Goal: Task Accomplishment & Management: Use online tool/utility

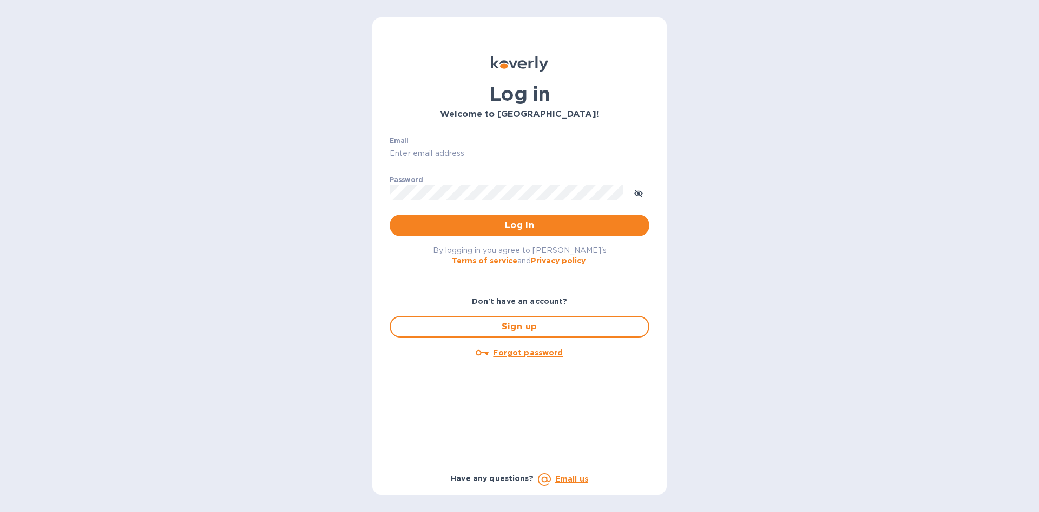
click at [488, 152] on input "Email" at bounding box center [520, 154] width 260 height 16
type input "carolina@dryfarmwines.com"
click at [390, 214] on button "Log in" at bounding box center [520, 225] width 260 height 22
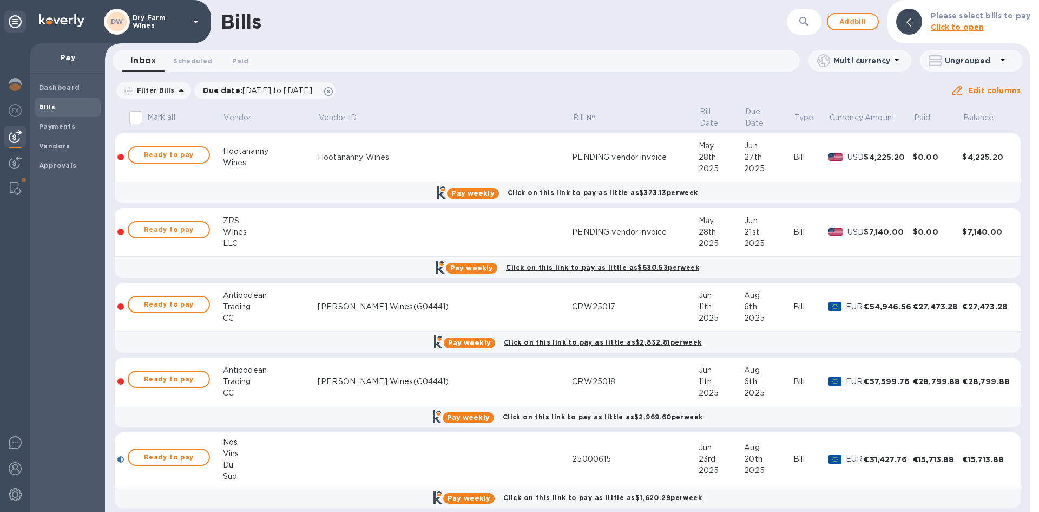
click at [57, 107] on span "Bills" at bounding box center [67, 107] width 57 height 11
click at [333, 94] on icon at bounding box center [328, 91] width 9 height 9
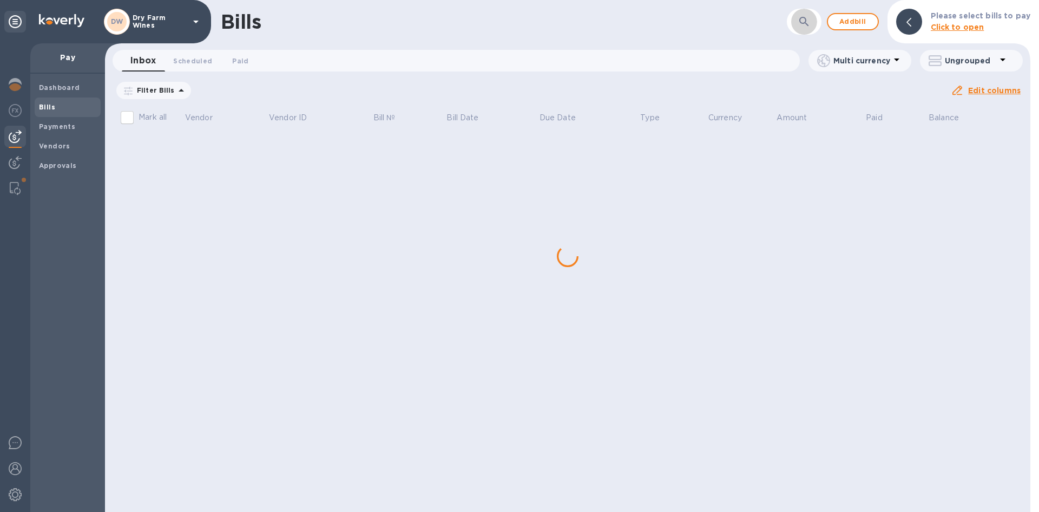
click at [799, 19] on button "button" at bounding box center [804, 22] width 26 height 26
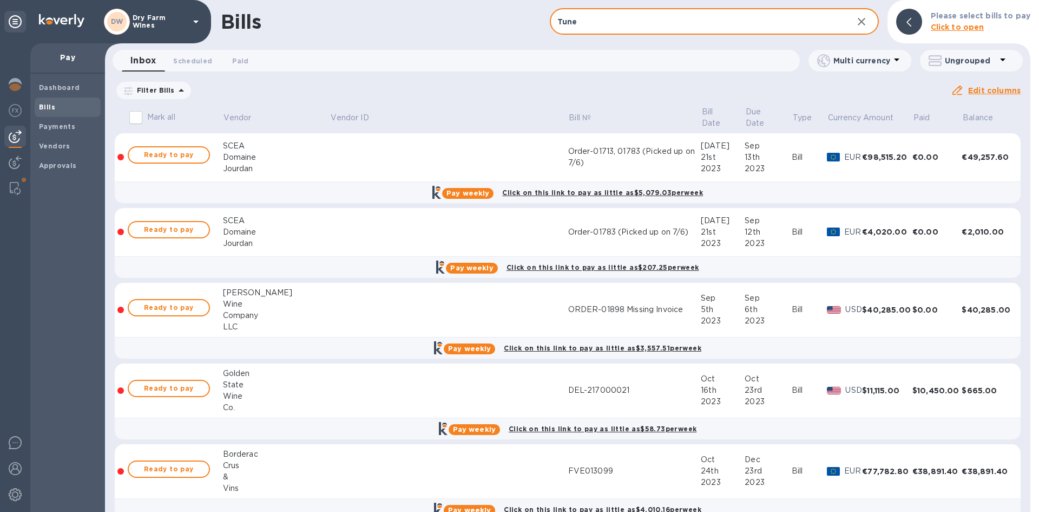
type input "Tune"
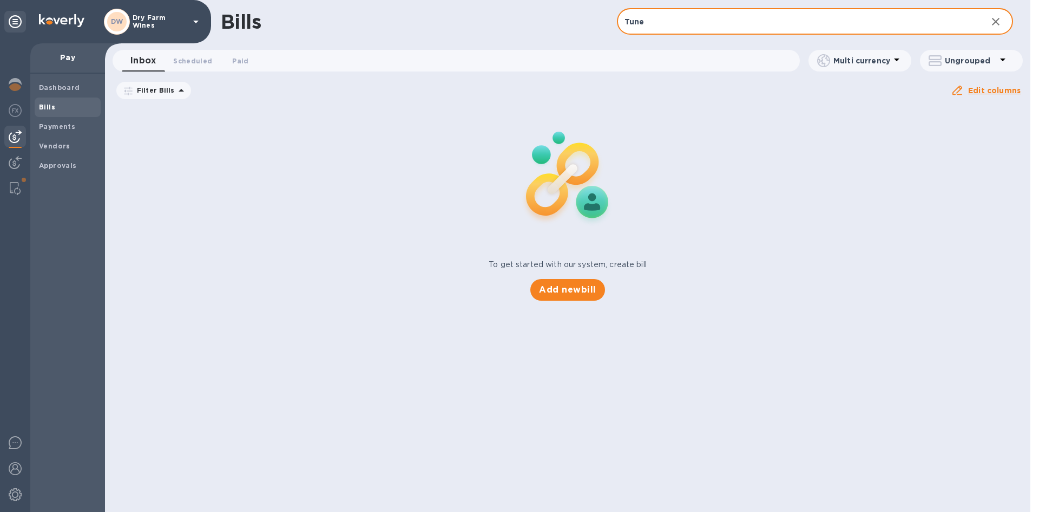
drag, startPoint x: 63, startPoint y: 104, endPoint x: 69, endPoint y: 101, distance: 6.8
click at [64, 102] on span "Bills" at bounding box center [67, 107] width 57 height 11
click at [643, 26] on input "Tune" at bounding box center [798, 22] width 362 height 27
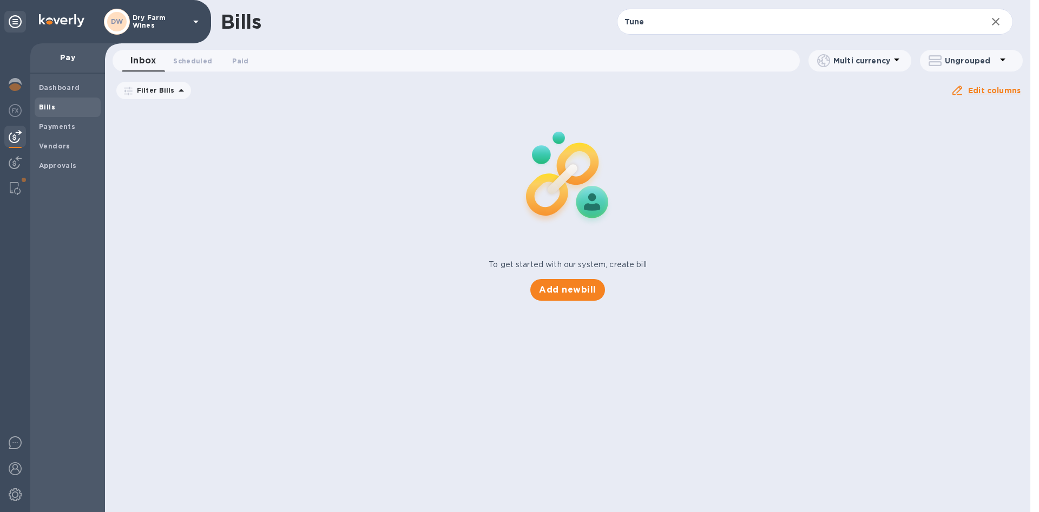
click at [92, 104] on span "Bills" at bounding box center [67, 107] width 57 height 11
click at [1006, 21] on button "button" at bounding box center [996, 22] width 26 height 26
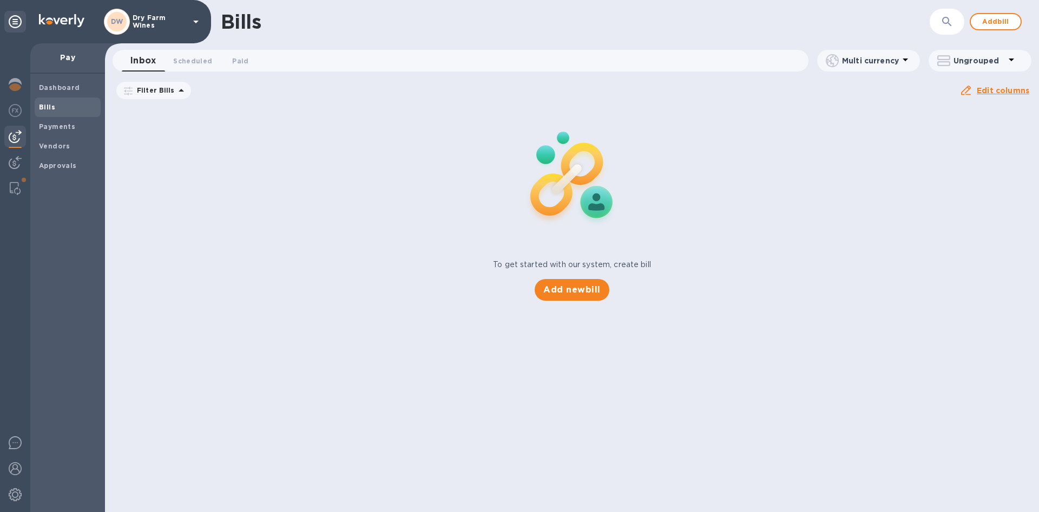
click at [53, 105] on b "Bills" at bounding box center [47, 107] width 16 height 8
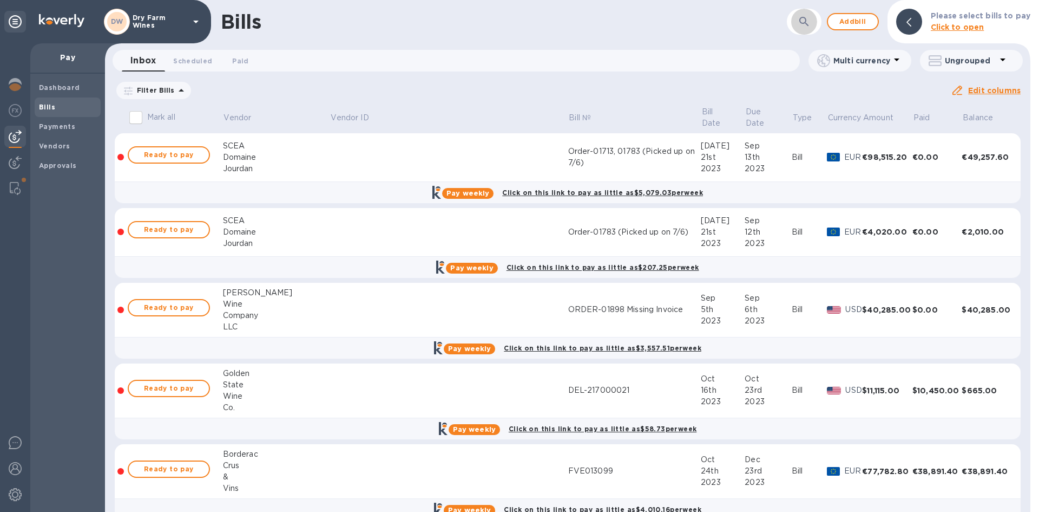
click at [796, 18] on button "button" at bounding box center [804, 22] width 26 height 26
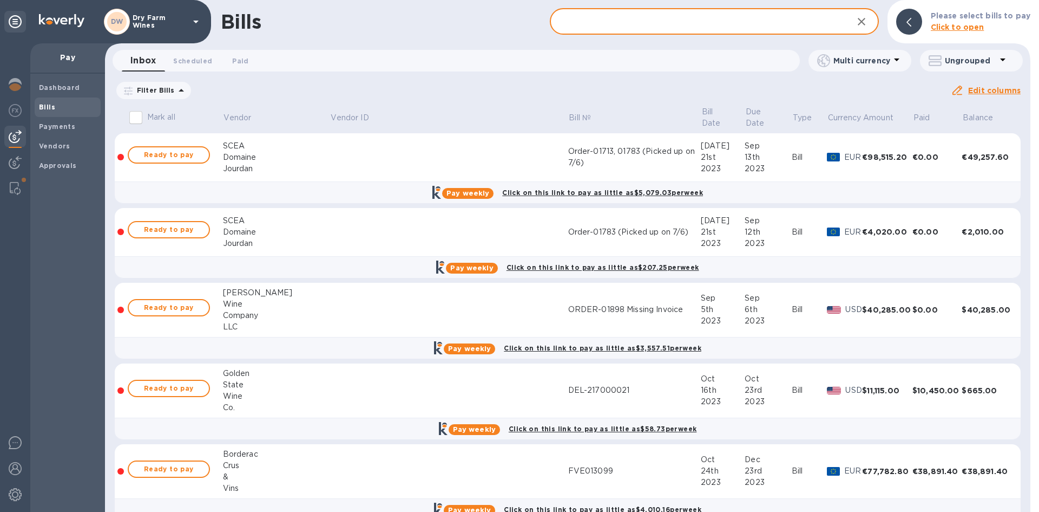
click at [582, 29] on input "text" at bounding box center [697, 22] width 294 height 27
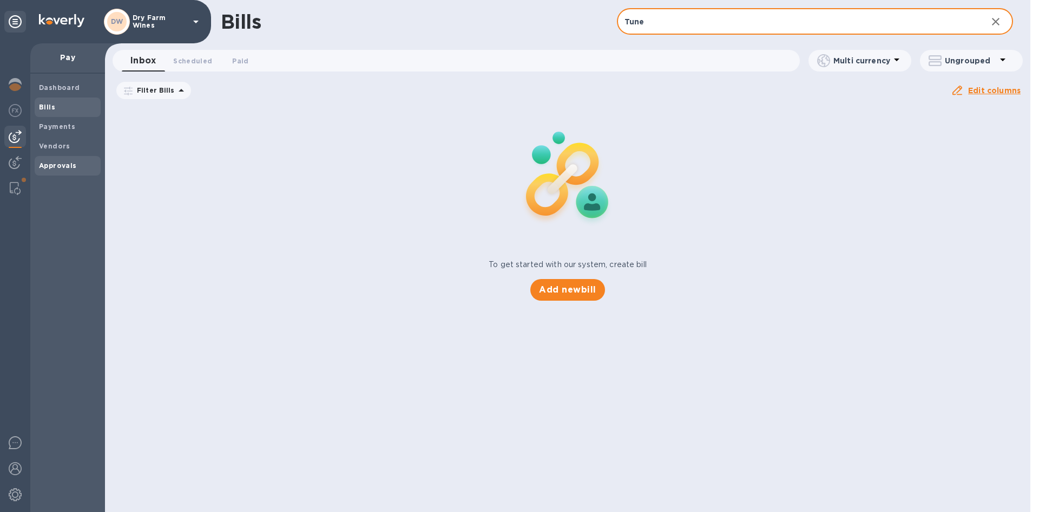
type input "Tune"
click at [65, 168] on b "Approvals" at bounding box center [58, 165] width 38 height 8
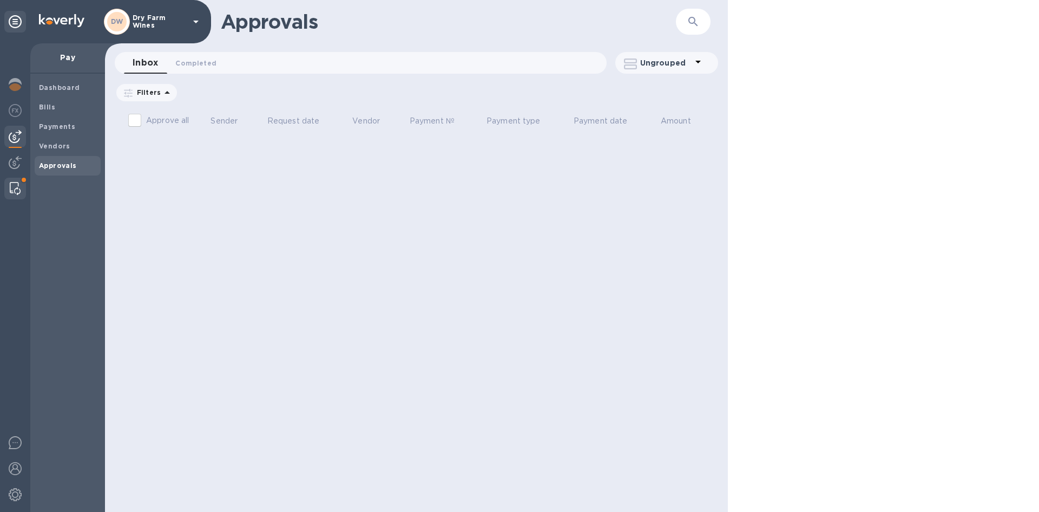
click at [22, 177] on span at bounding box center [24, 179] width 6 height 6
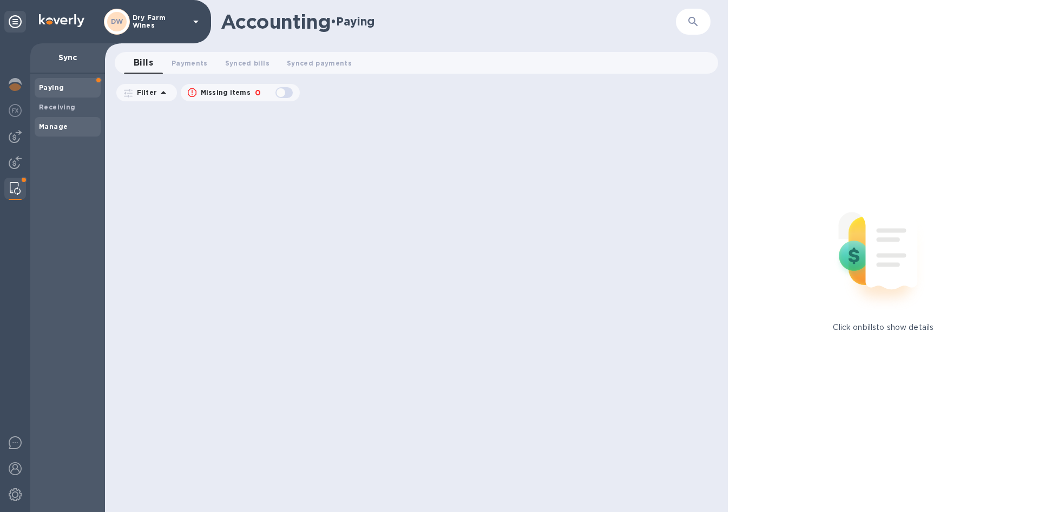
click at [55, 125] on b "Manage" at bounding box center [53, 126] width 29 height 8
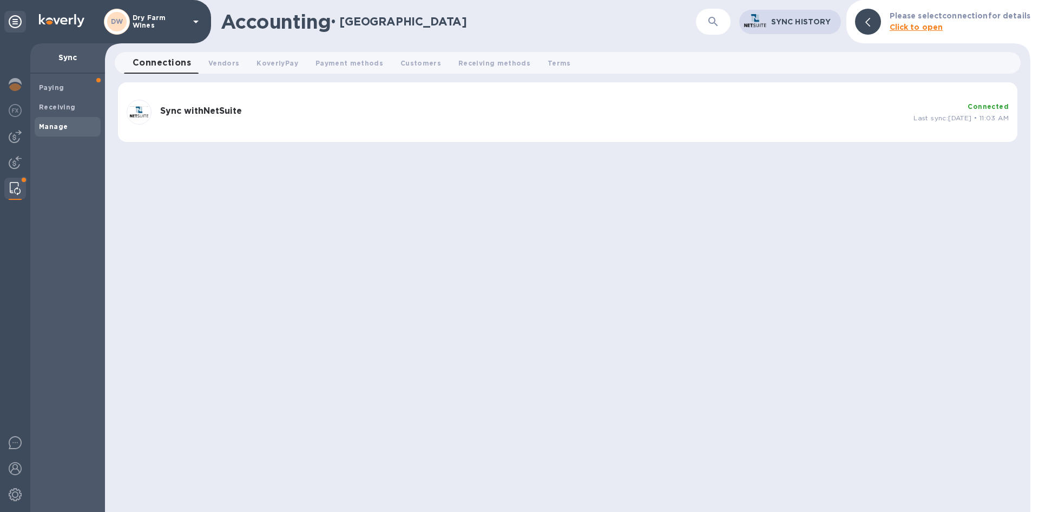
click at [264, 104] on div "Sync with NetSuite" at bounding box center [533, 112] width 754 height 21
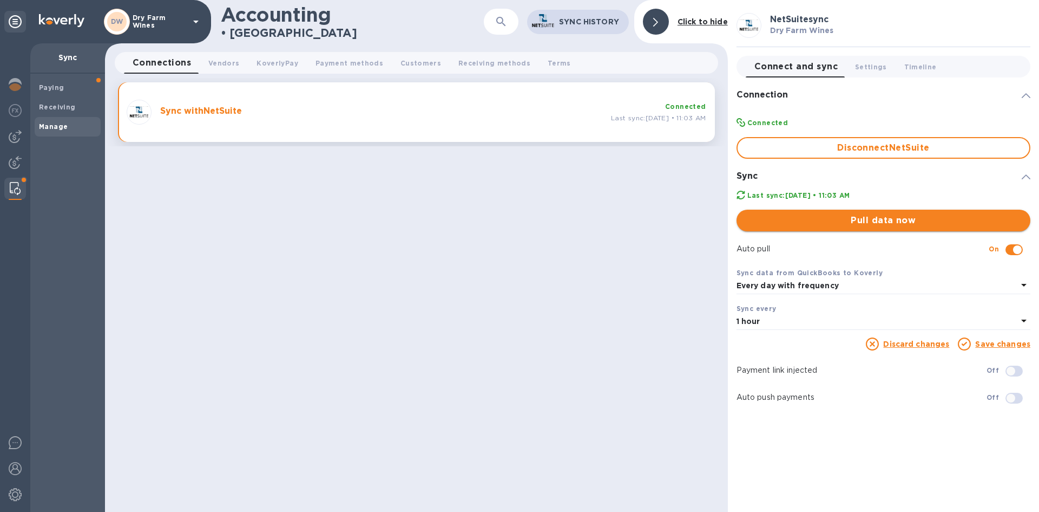
click at [973, 226] on span "Pull data now" at bounding box center [883, 220] width 277 height 13
